Goal: Book appointment/travel/reservation

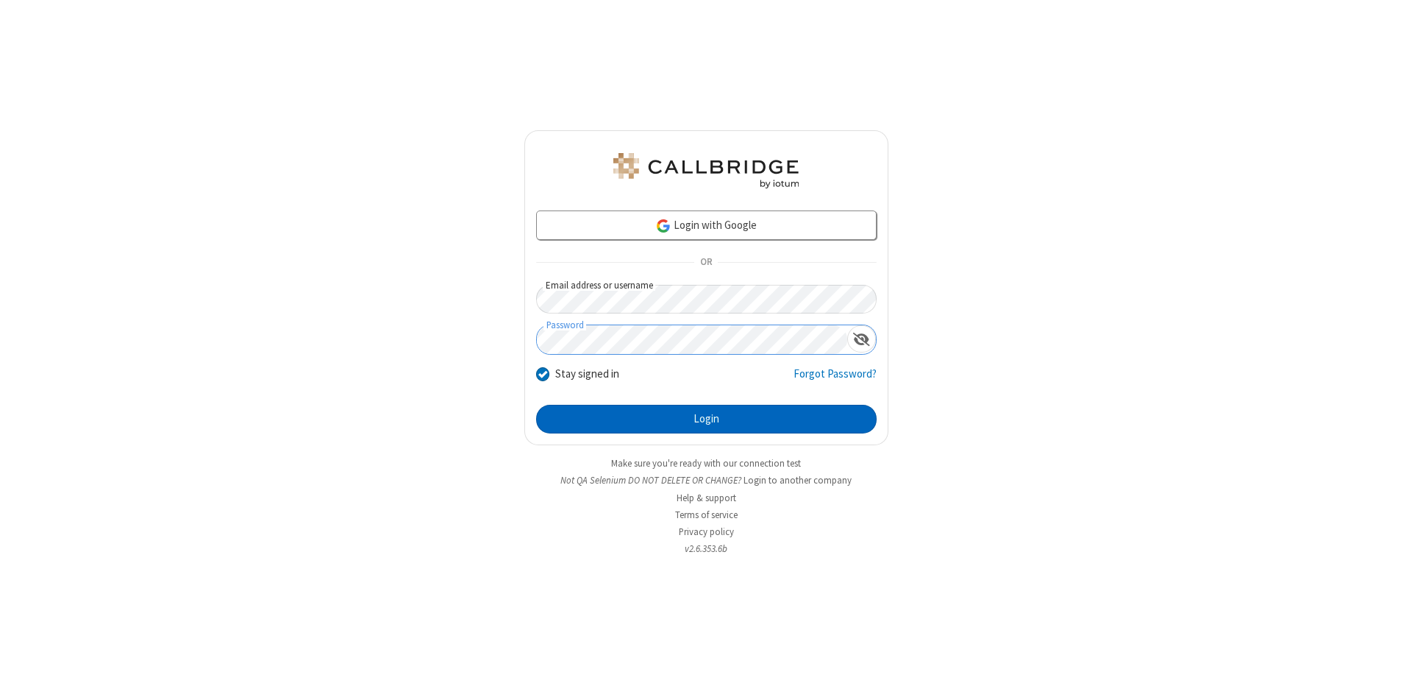
click at [706, 419] on button "Login" at bounding box center [706, 419] width 341 height 29
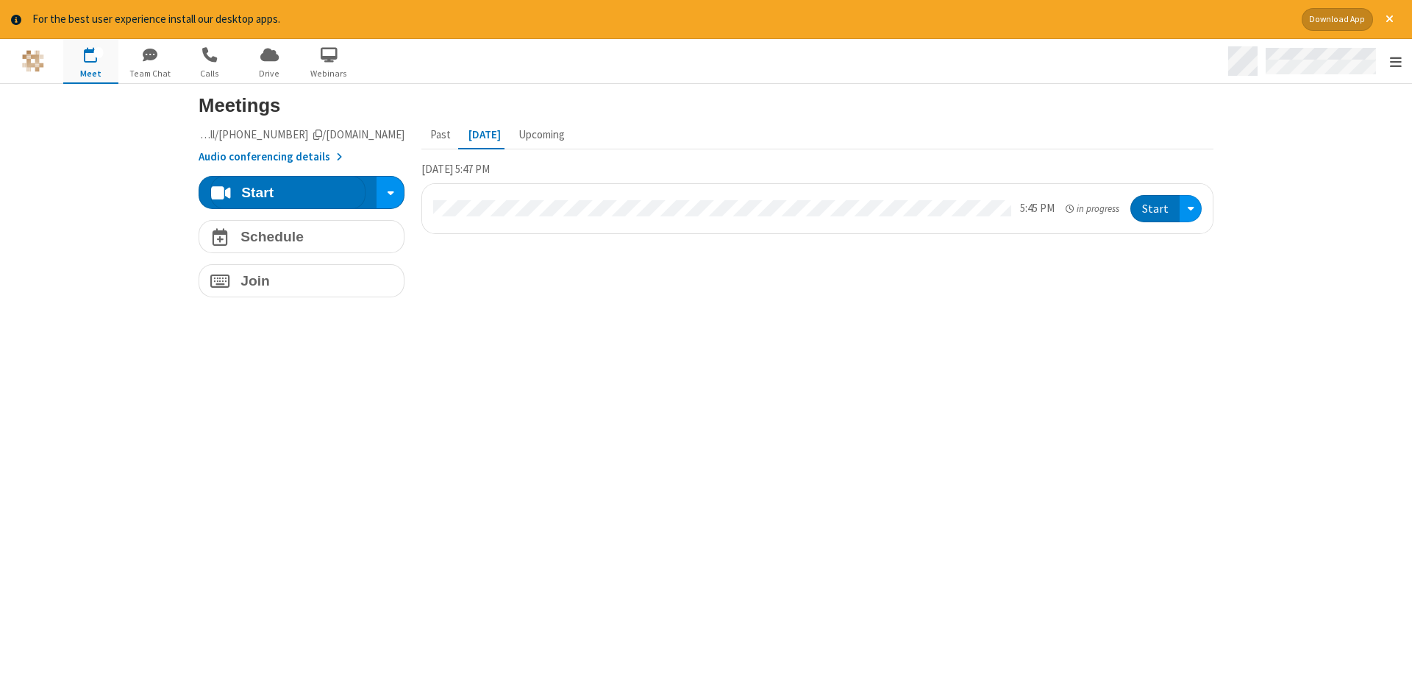
click at [1395, 62] on span "Open menu" at bounding box center [1396, 61] width 12 height 15
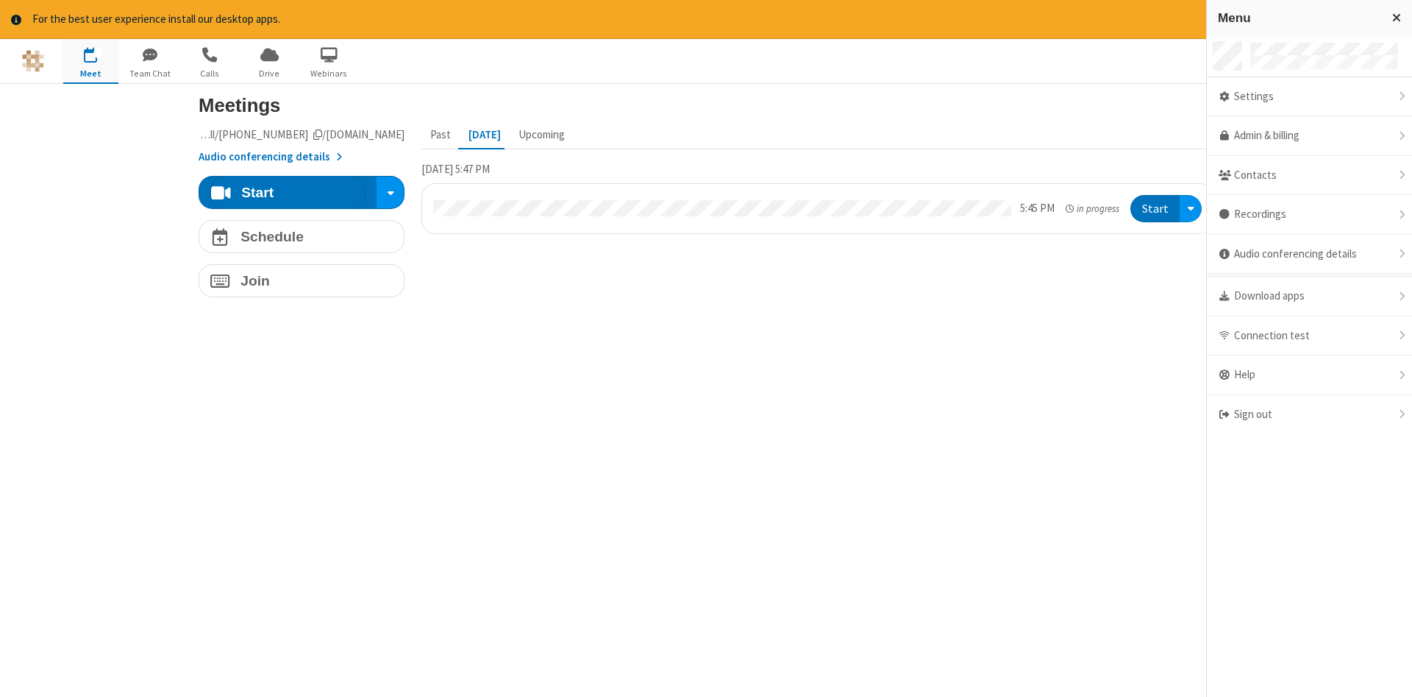
click at [90, 60] on span "button" at bounding box center [90, 54] width 55 height 25
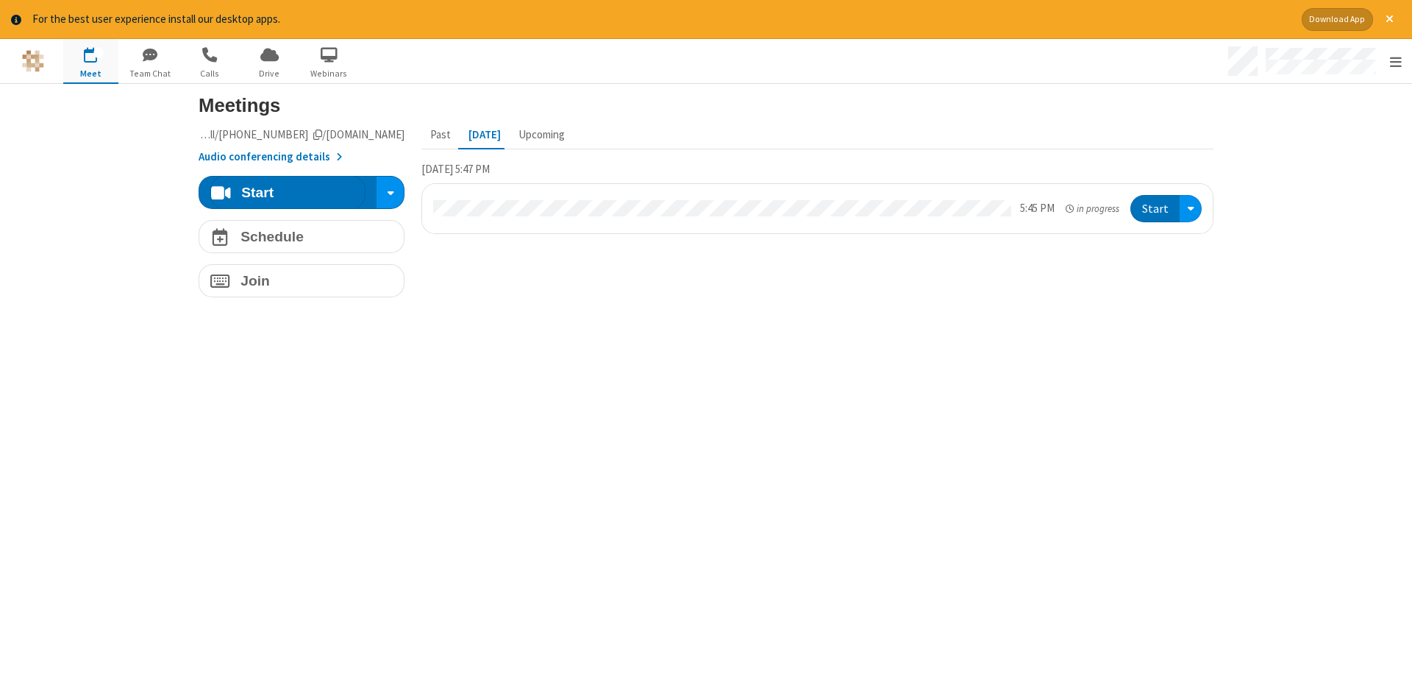
click at [90, 60] on span "button" at bounding box center [90, 54] width 55 height 25
click at [302, 236] on h4 "Schedule" at bounding box center [272, 237] width 63 height 14
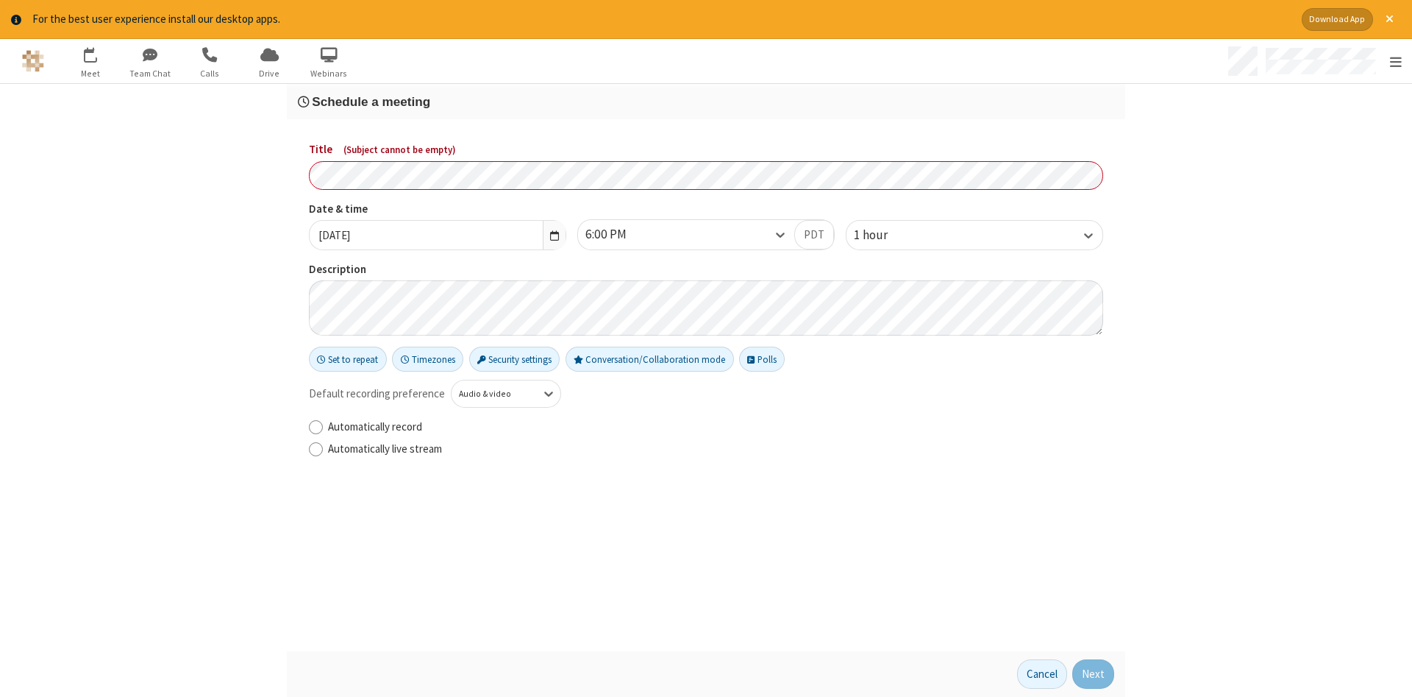
click at [706, 101] on h3 "Schedule a meeting" at bounding box center [706, 102] width 817 height 14
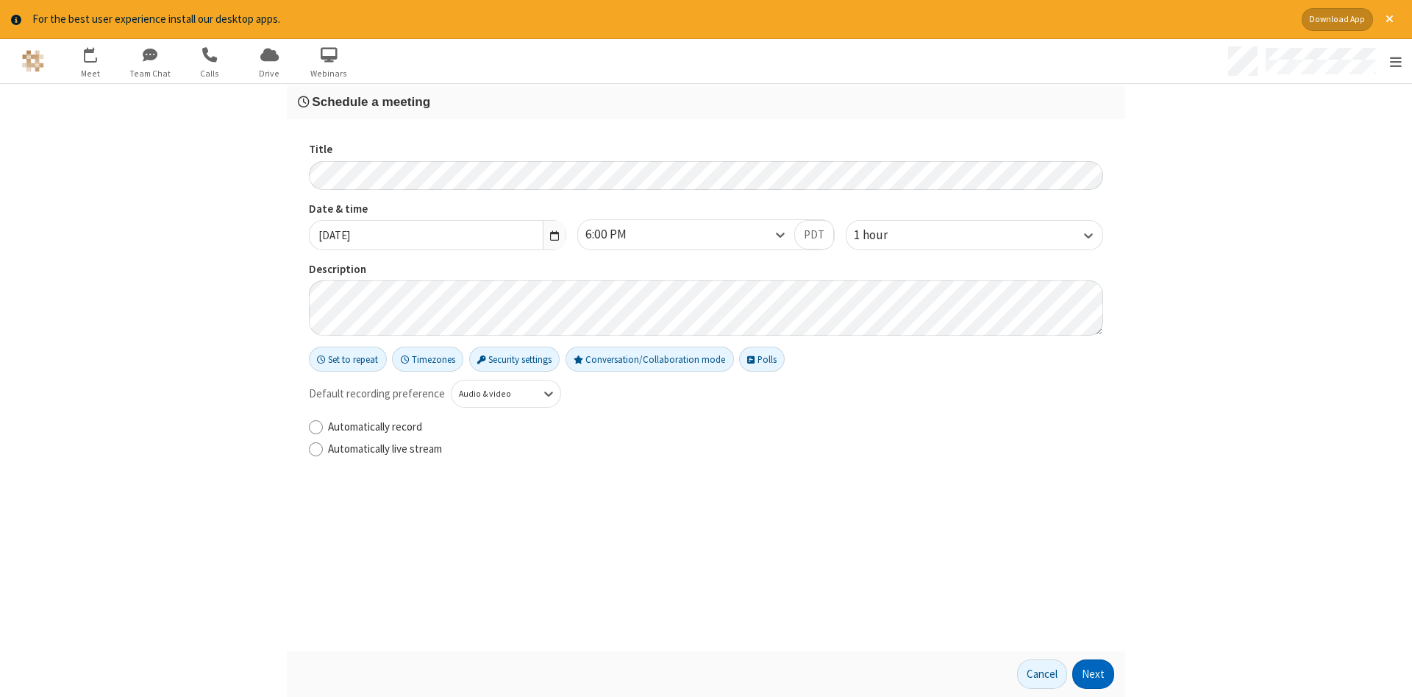
click at [1094, 674] on button "Next" at bounding box center [1094, 673] width 42 height 29
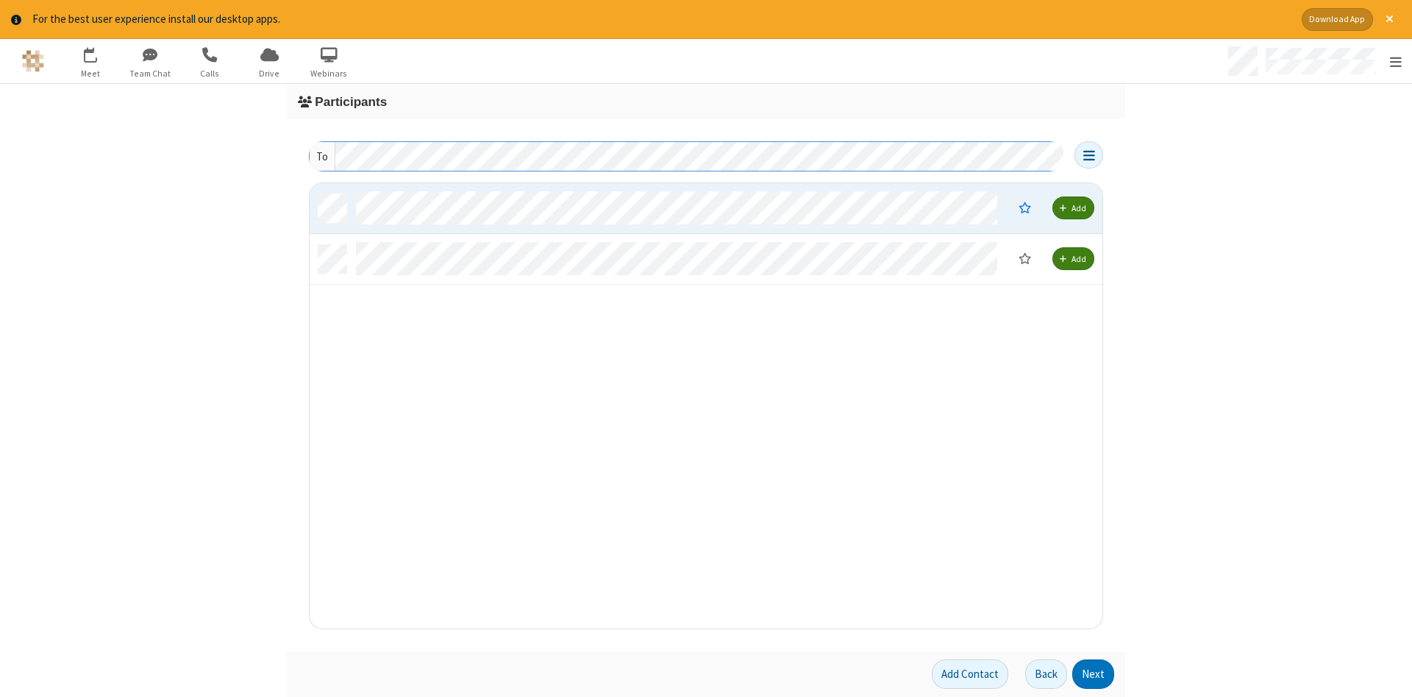
scroll to position [445, 793]
click at [1094, 674] on button "Next" at bounding box center [1094, 673] width 42 height 29
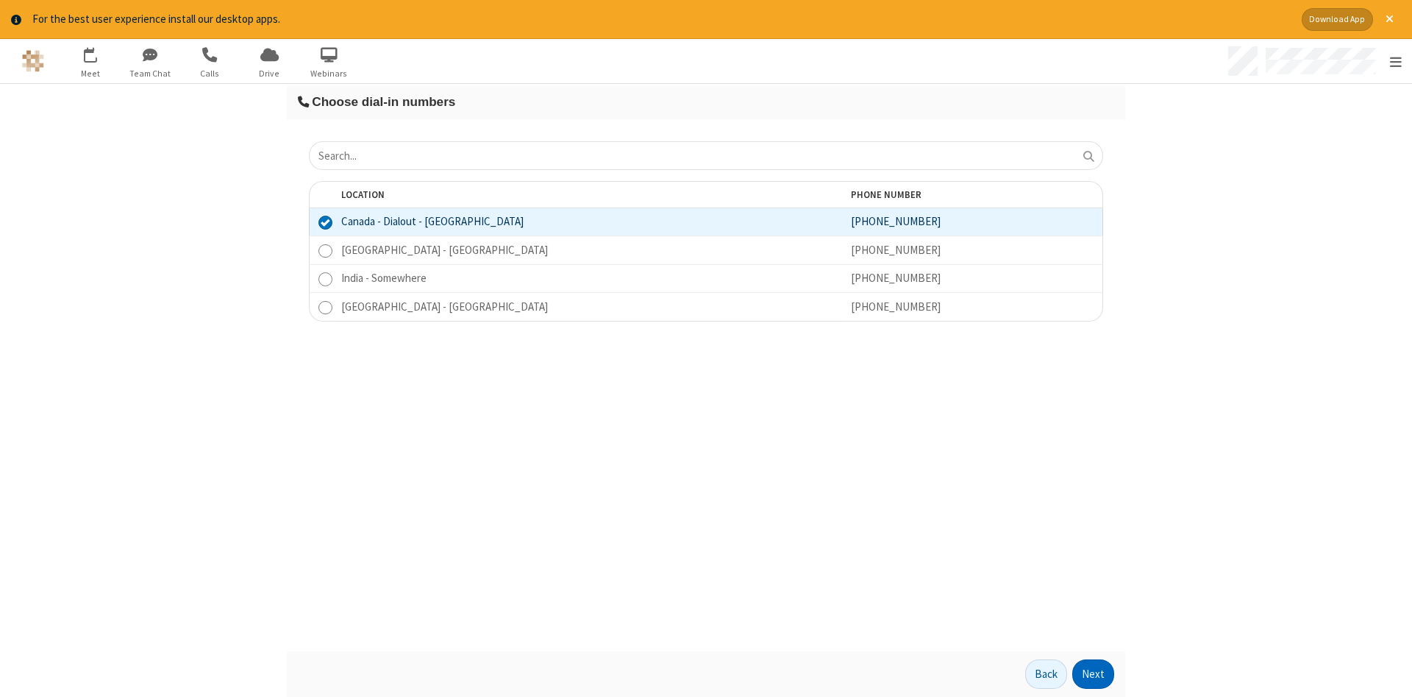
click at [1094, 674] on button "Next" at bounding box center [1094, 673] width 42 height 29
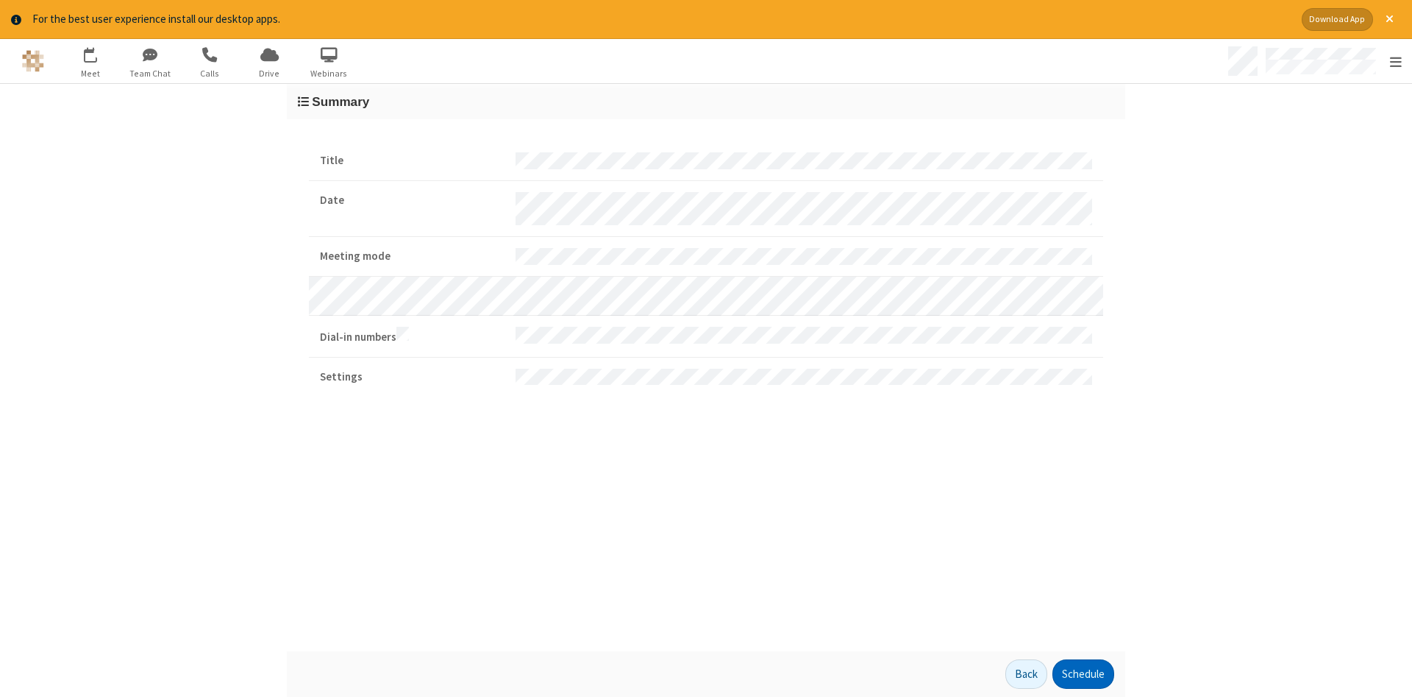
click at [1083, 674] on button "Schedule" at bounding box center [1084, 673] width 62 height 29
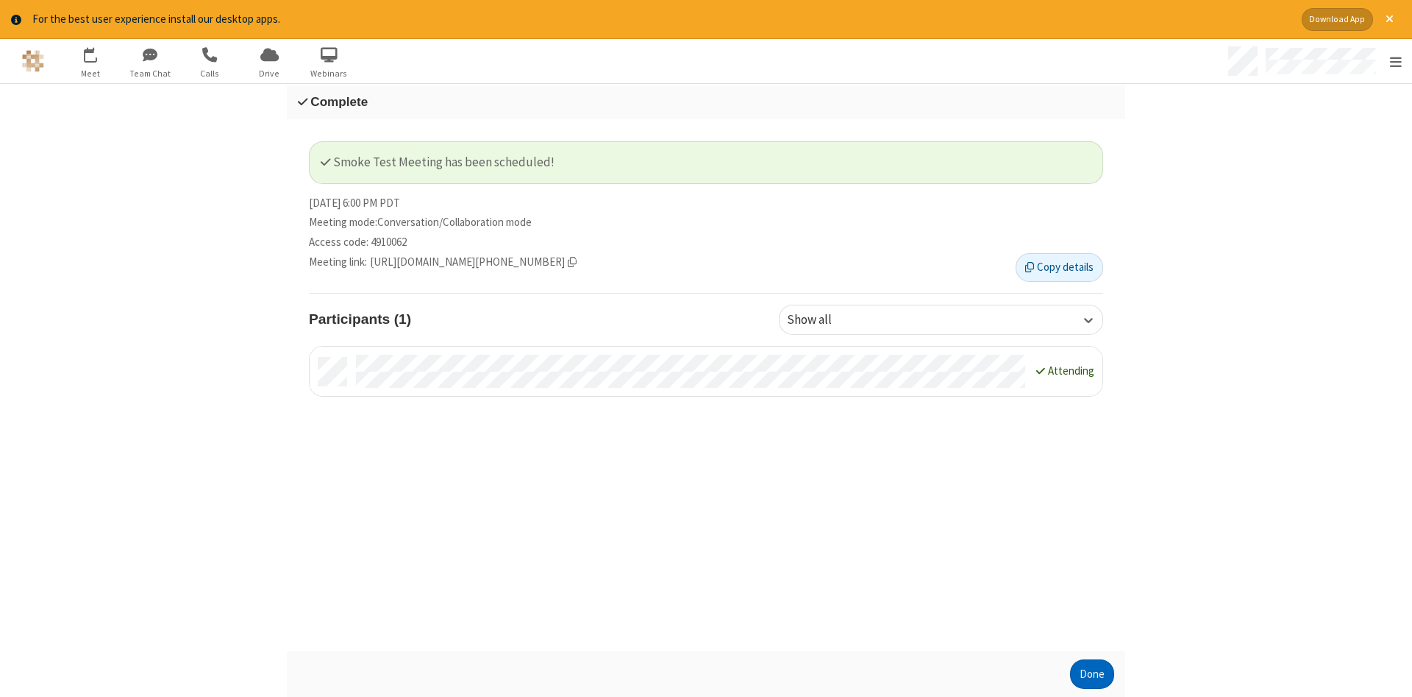
click at [1092, 674] on button "Done" at bounding box center [1092, 673] width 44 height 29
